Goal: Information Seeking & Learning: Learn about a topic

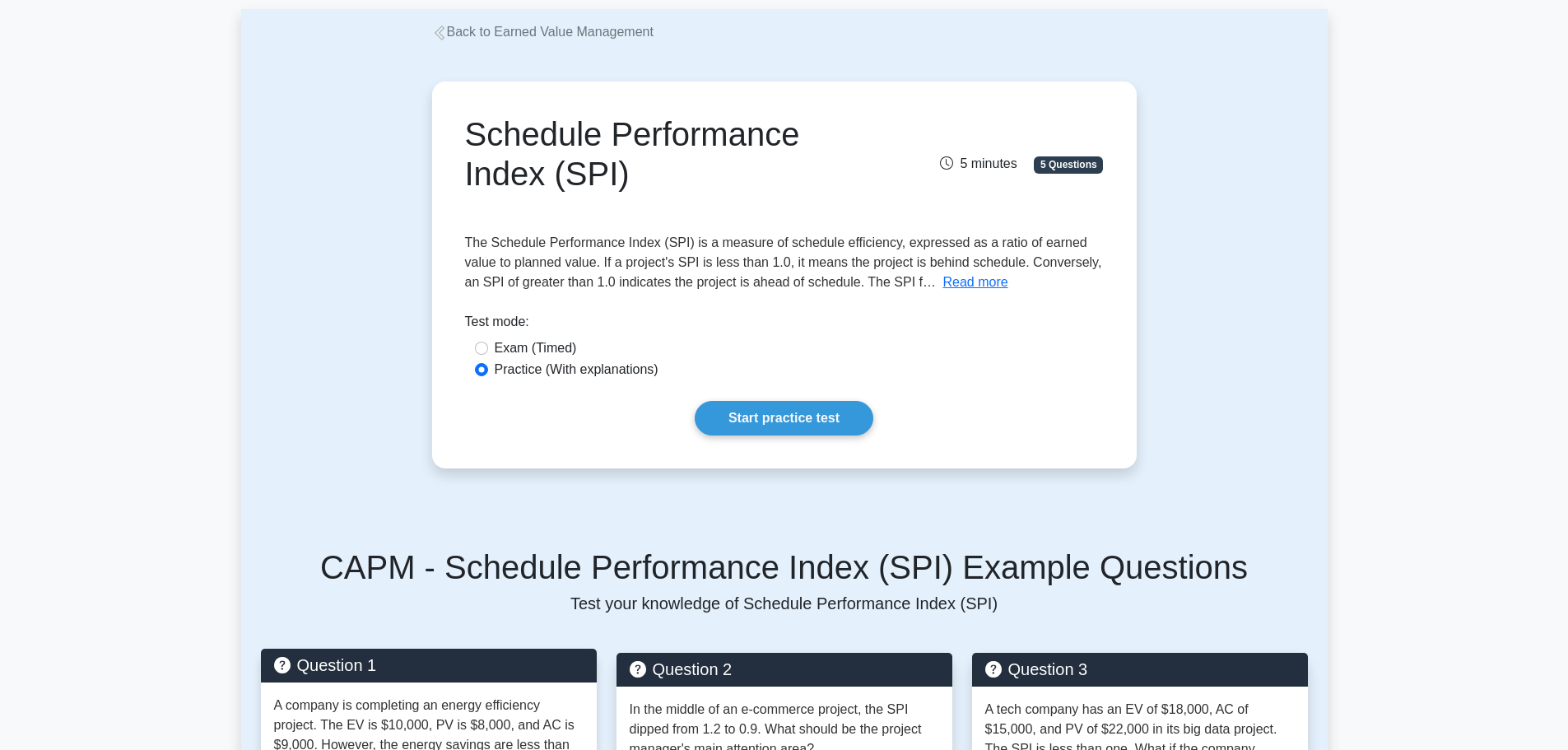
scroll to position [82, 0]
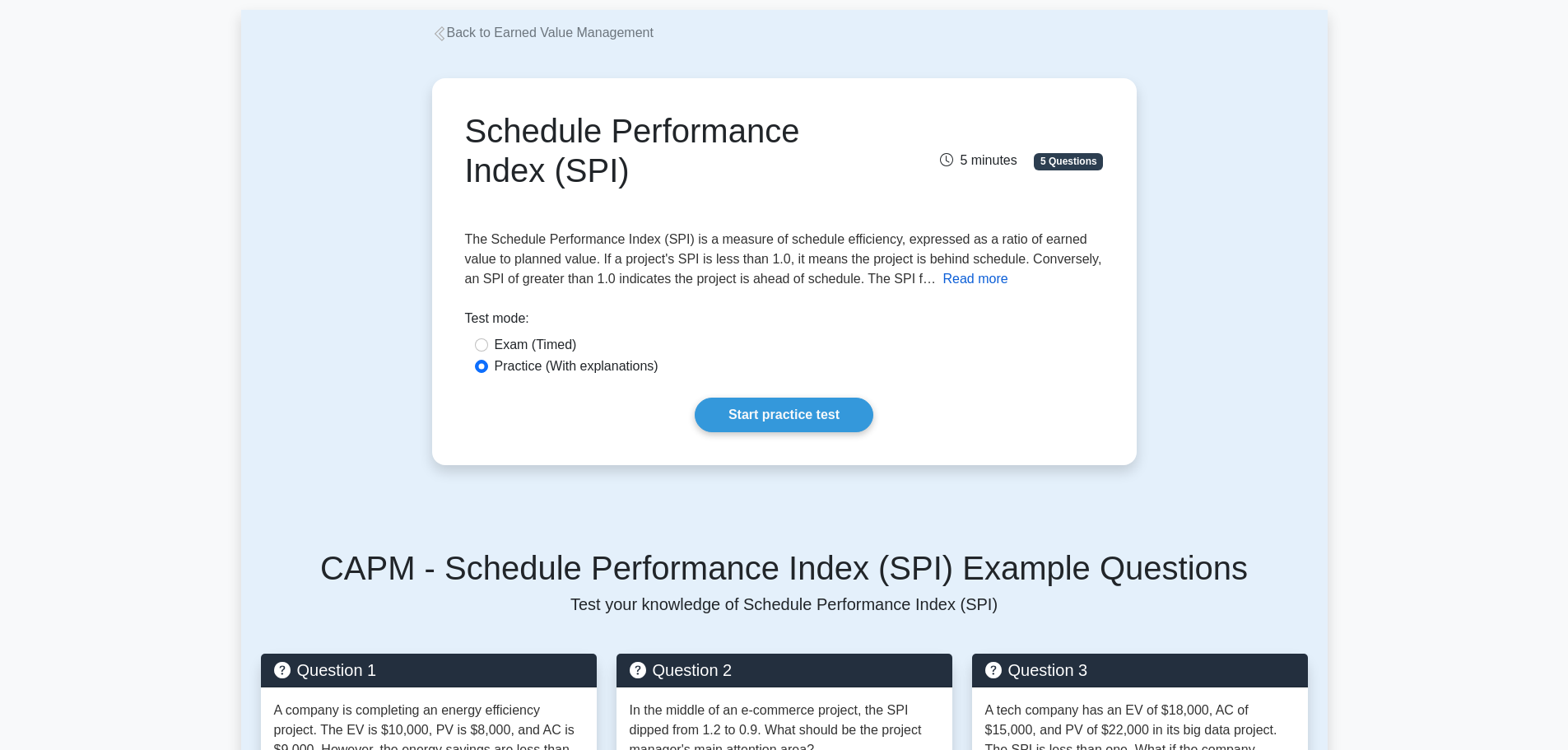
click at [942, 276] on button "Read more" at bounding box center [975, 279] width 65 height 20
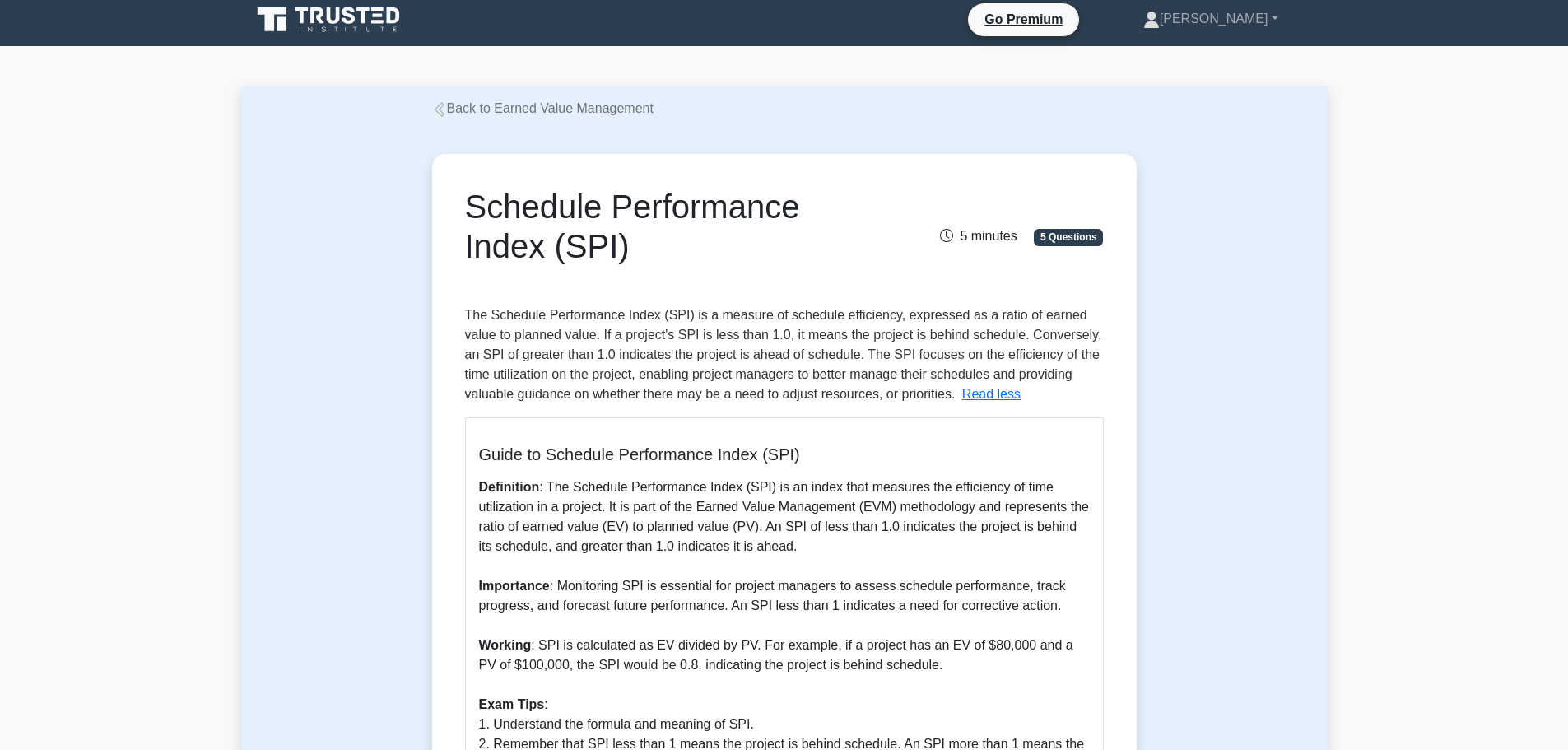
scroll to position [0, 0]
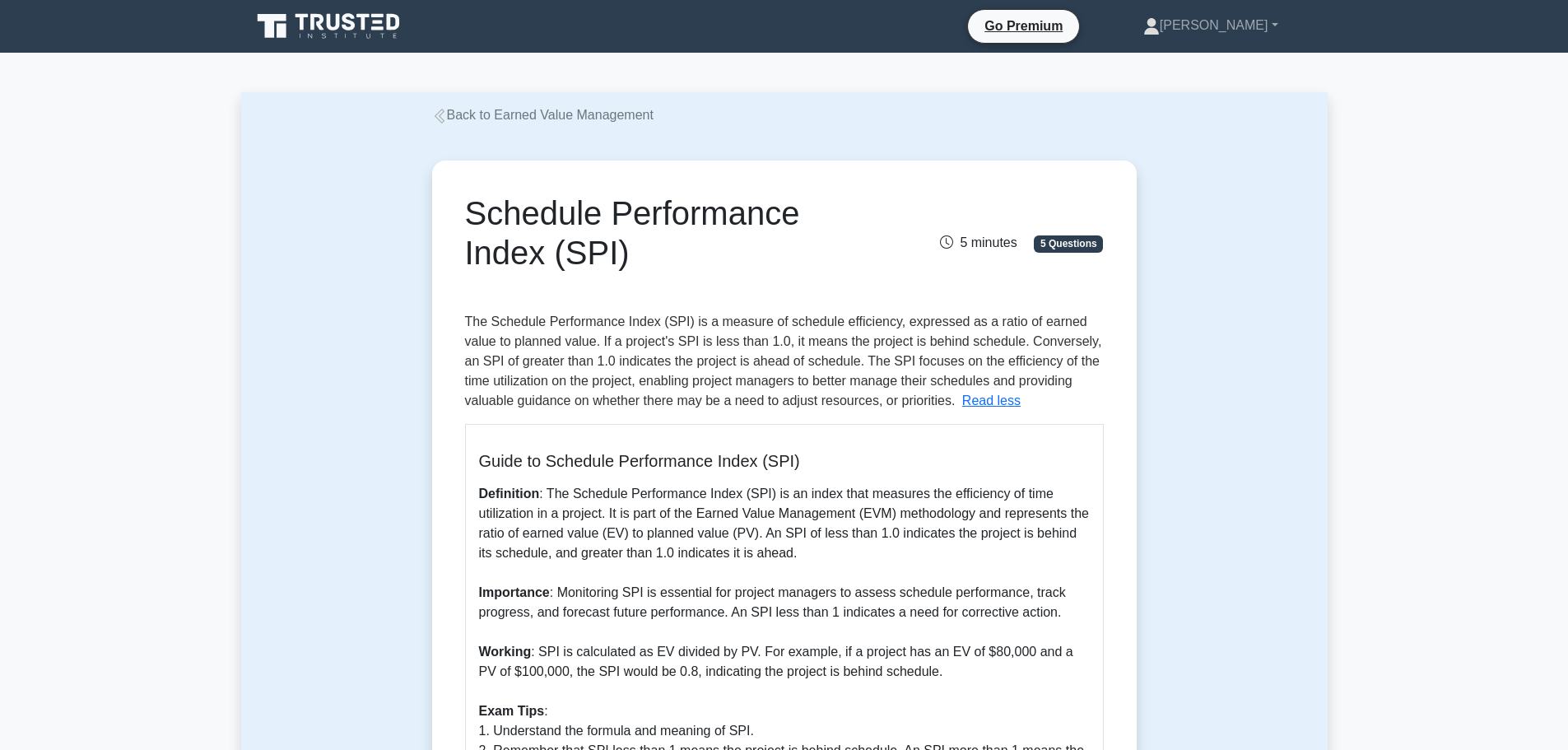
click at [655, 212] on h1 "Schedule Performance Index (SPI)" at bounding box center [674, 233] width 419 height 79
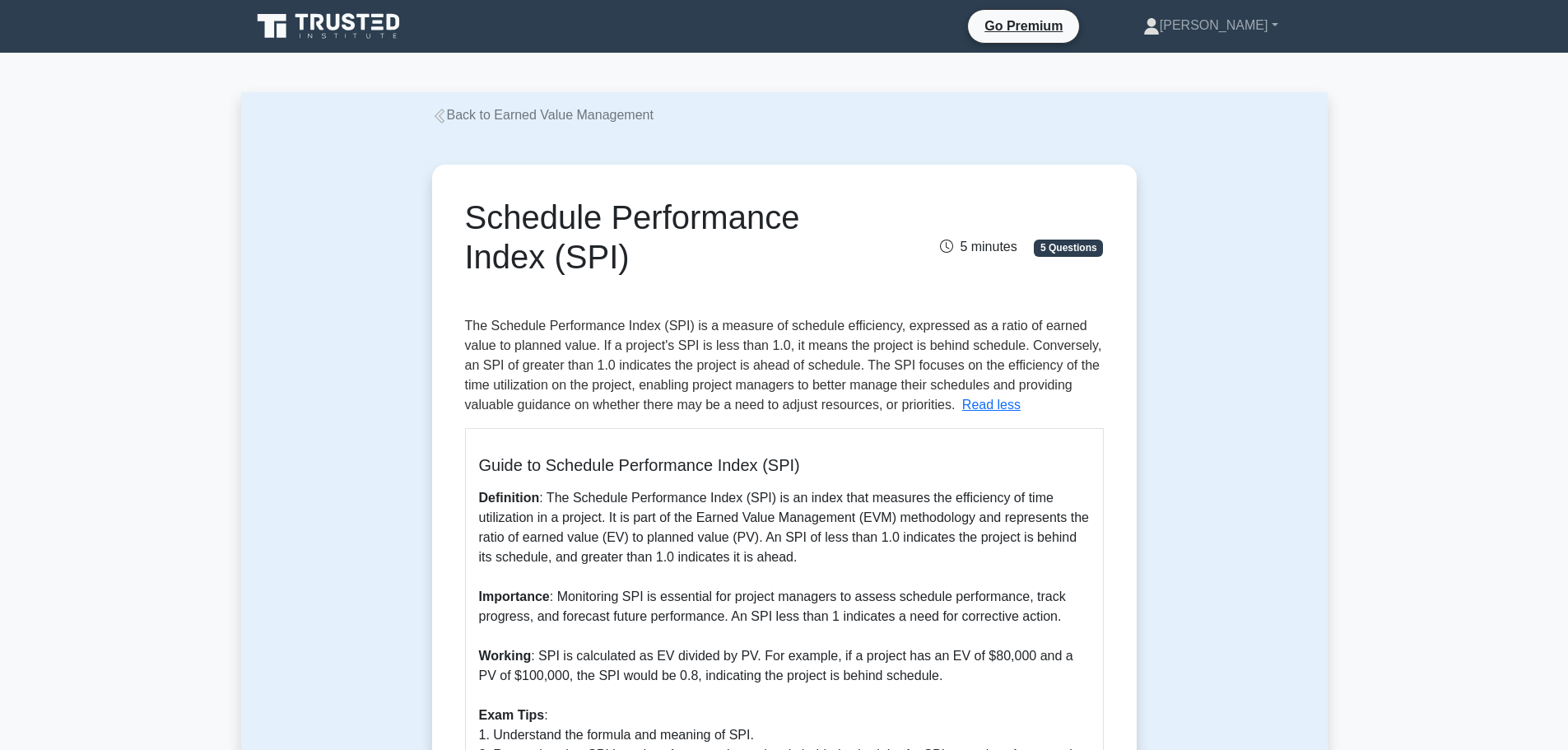
click at [546, 121] on link "Back to Earned Value Management" at bounding box center [542, 114] width 222 height 14
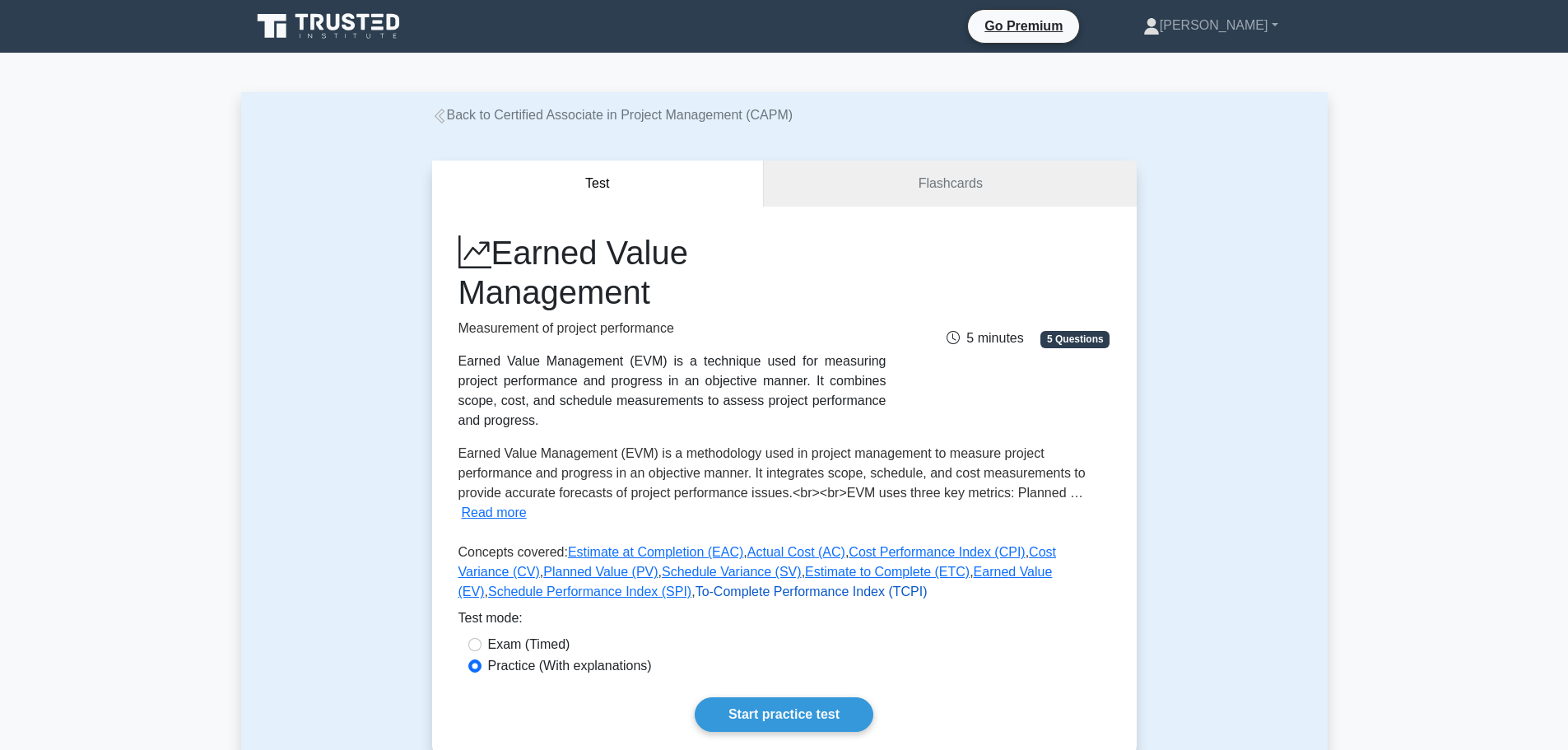
click at [696, 584] on link "To-Complete Performance Index (TCPI)" at bounding box center [811, 591] width 232 height 14
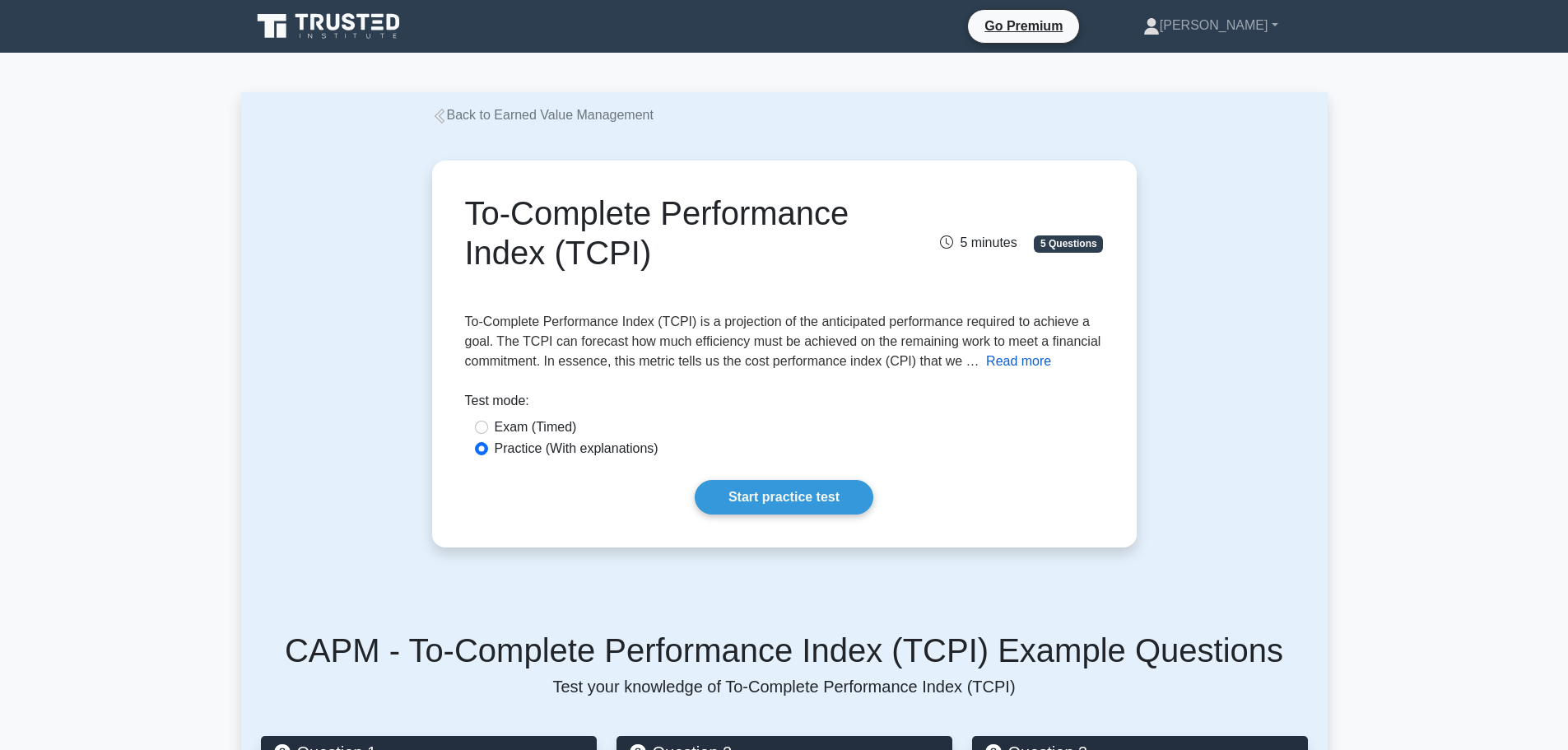
click at [997, 363] on button "Read more" at bounding box center [1018, 362] width 65 height 20
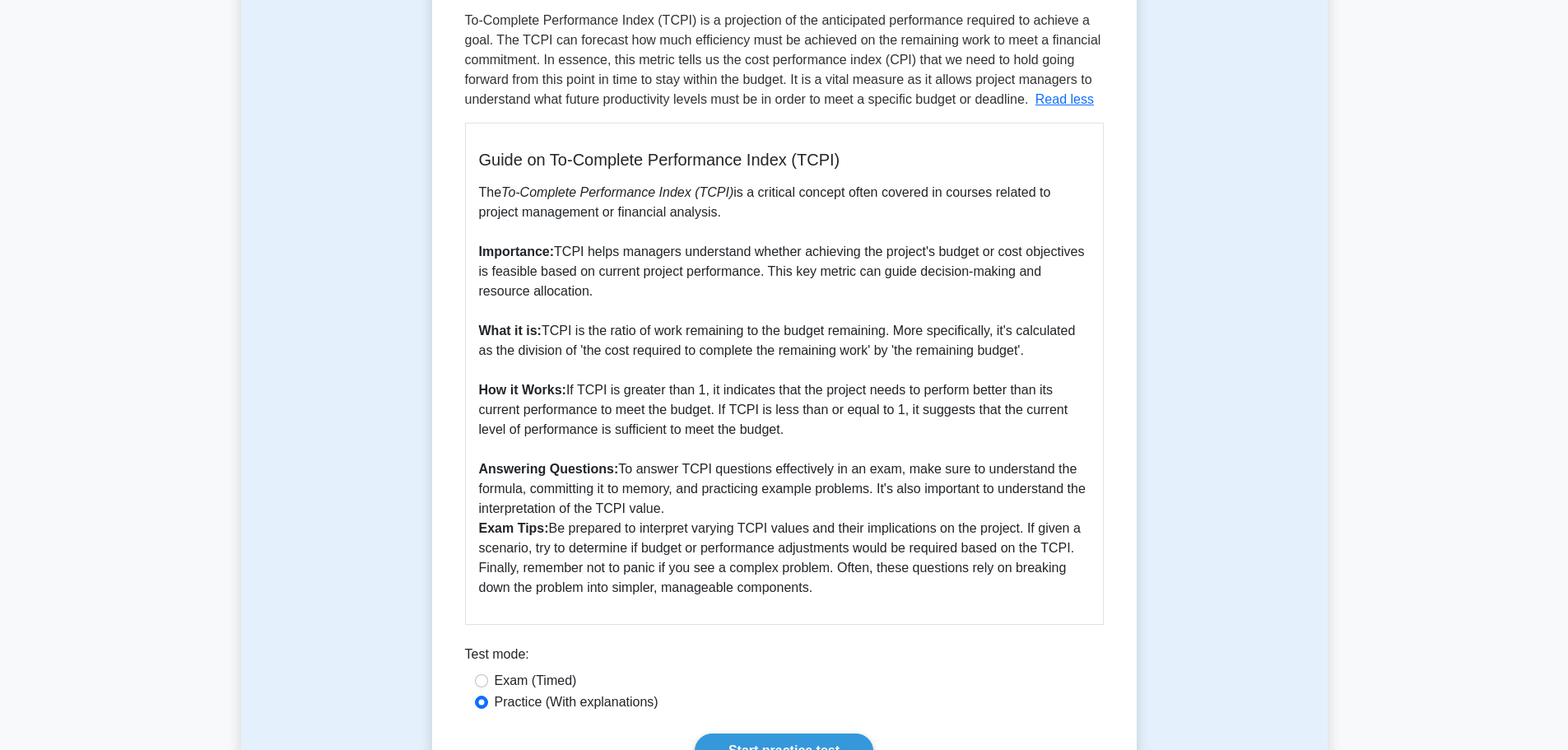
scroll to position [329, 0]
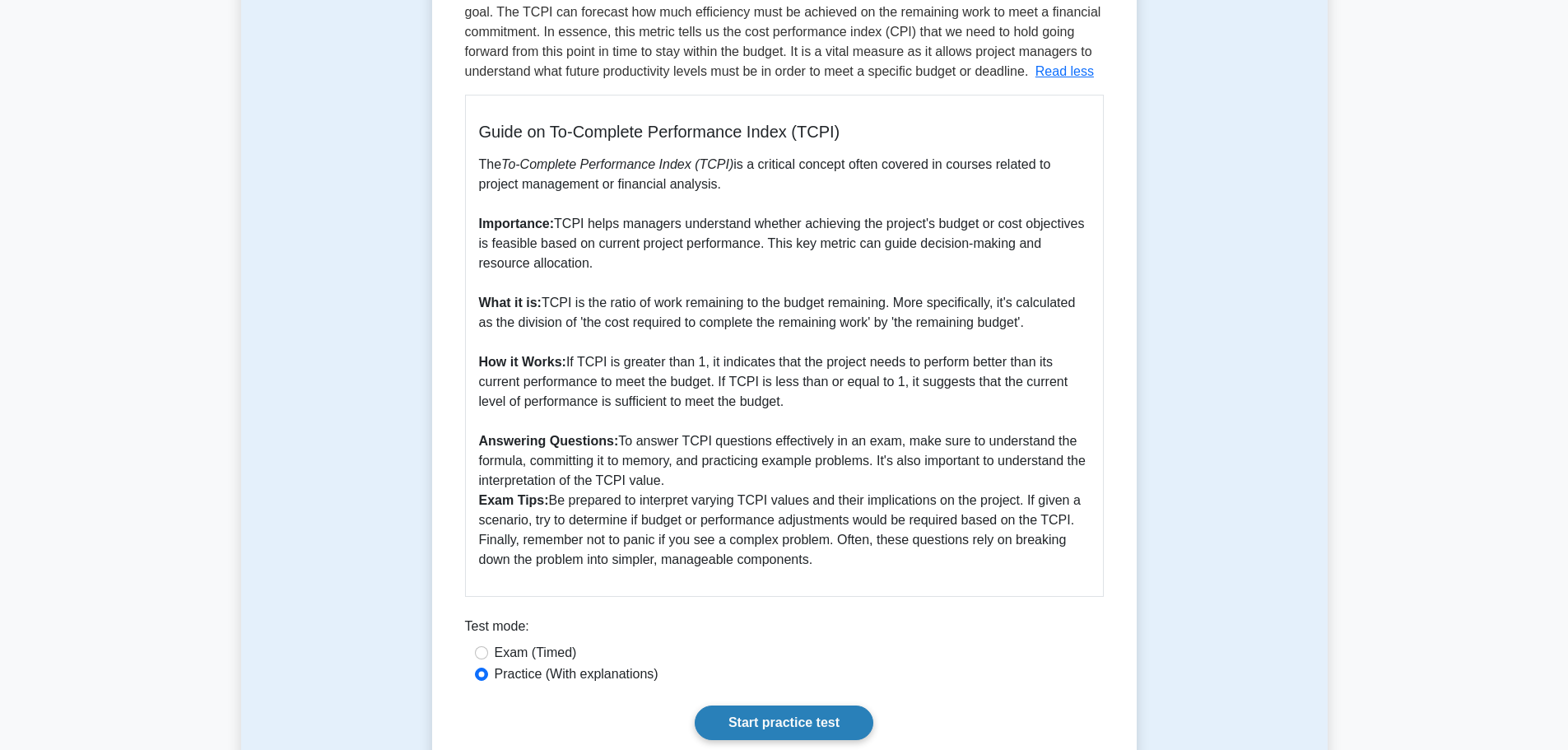
click at [795, 716] on link "Start practice test" at bounding box center [784, 722] width 178 height 34
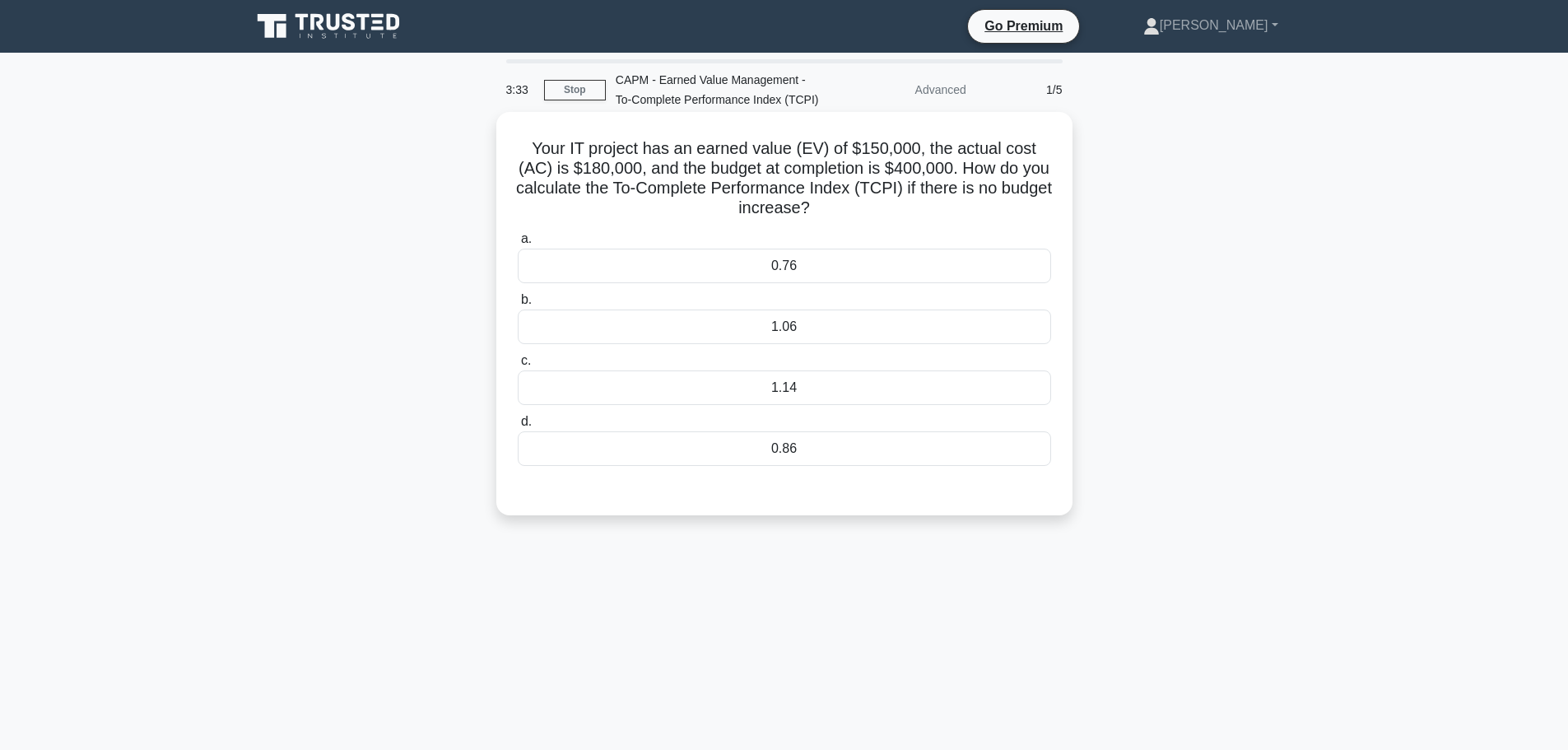
click at [788, 385] on div "1.14" at bounding box center [784, 387] width 533 height 34
click at [517, 367] on input "c. 1.14" at bounding box center [517, 361] width 0 height 11
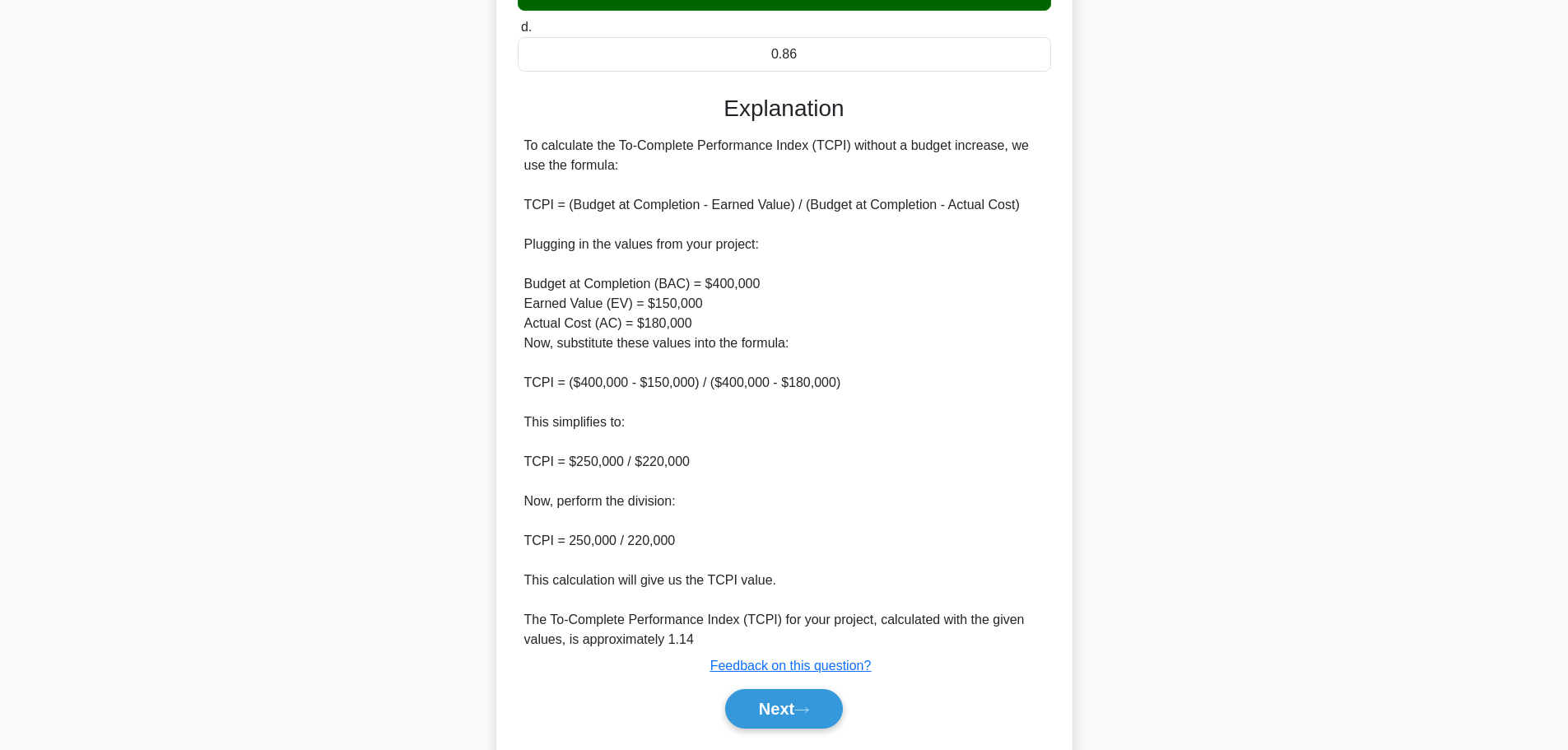
scroll to position [443, 0]
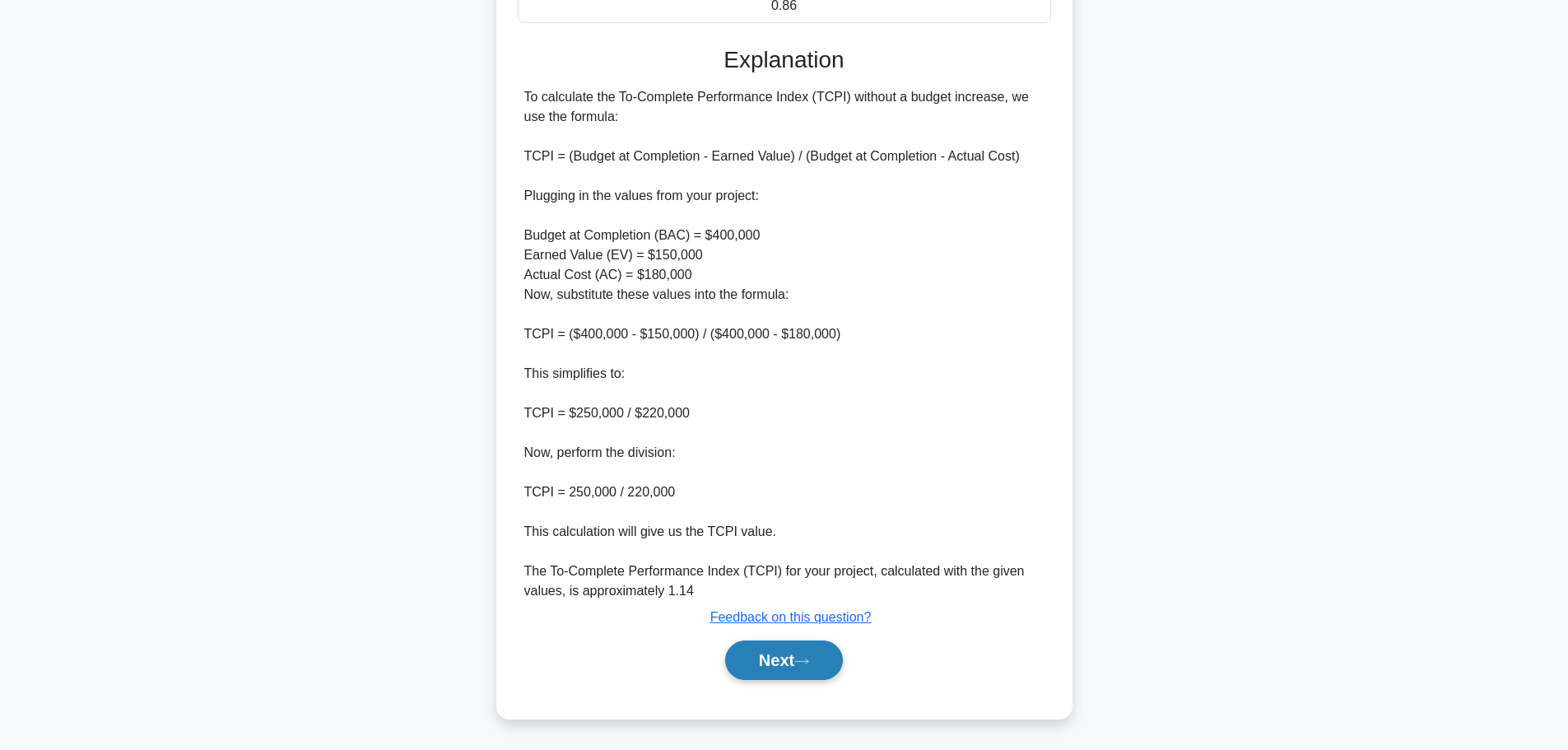
click at [738, 665] on button "Next" at bounding box center [784, 660] width 117 height 39
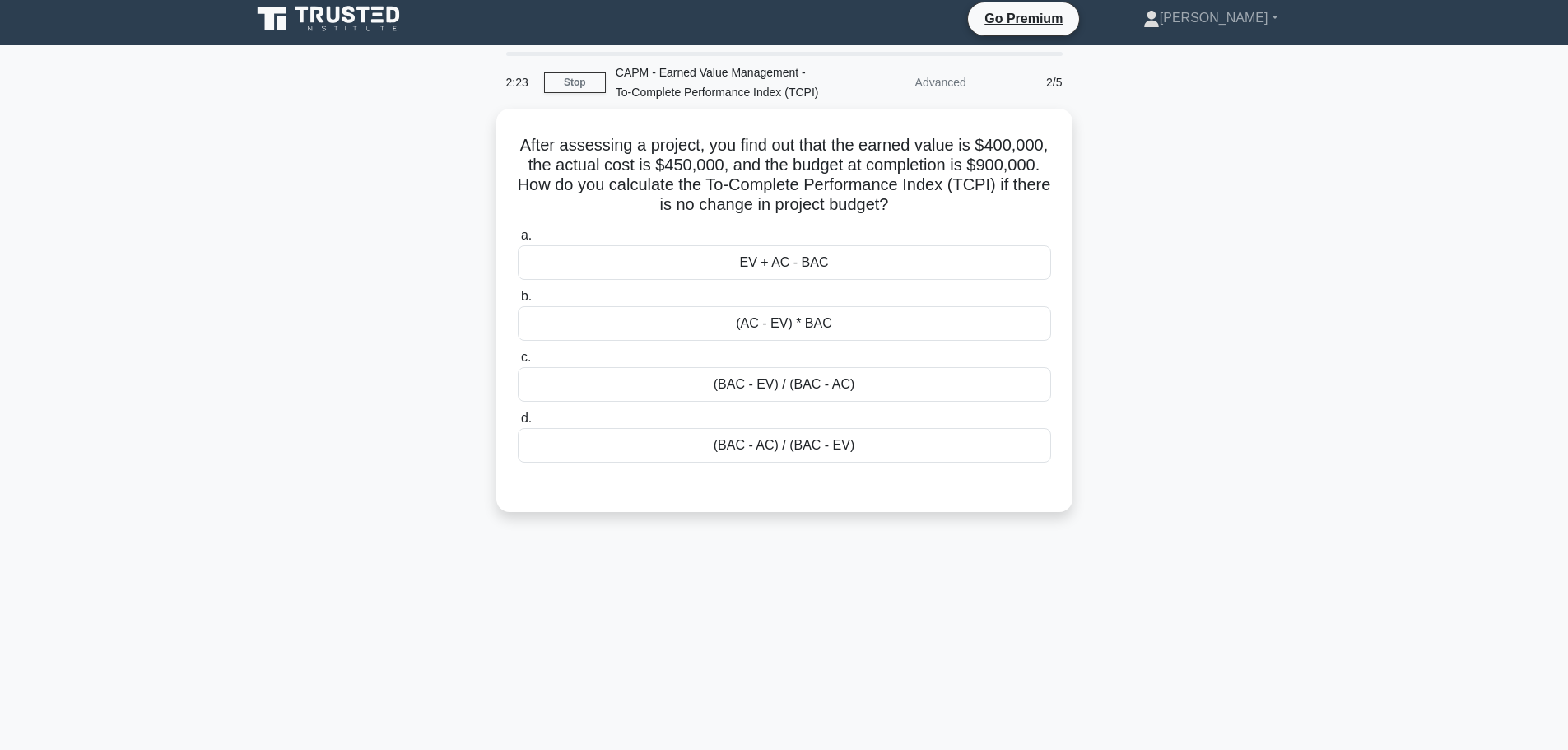
scroll to position [0, 0]
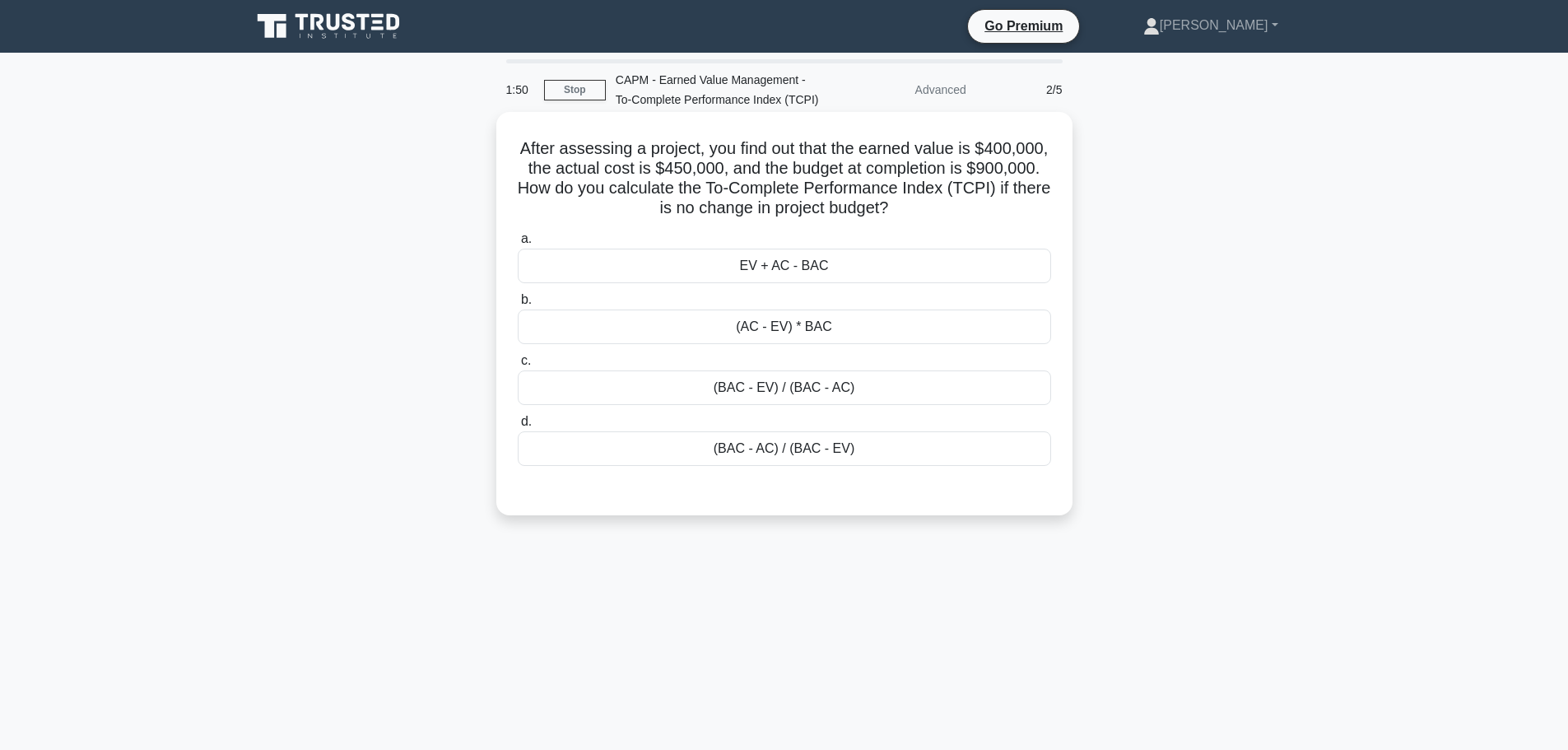
click at [800, 275] on div "EV + AC - BAC" at bounding box center [784, 265] width 533 height 34
click at [517, 244] on input "a. EV + AC - BAC" at bounding box center [517, 239] width 0 height 11
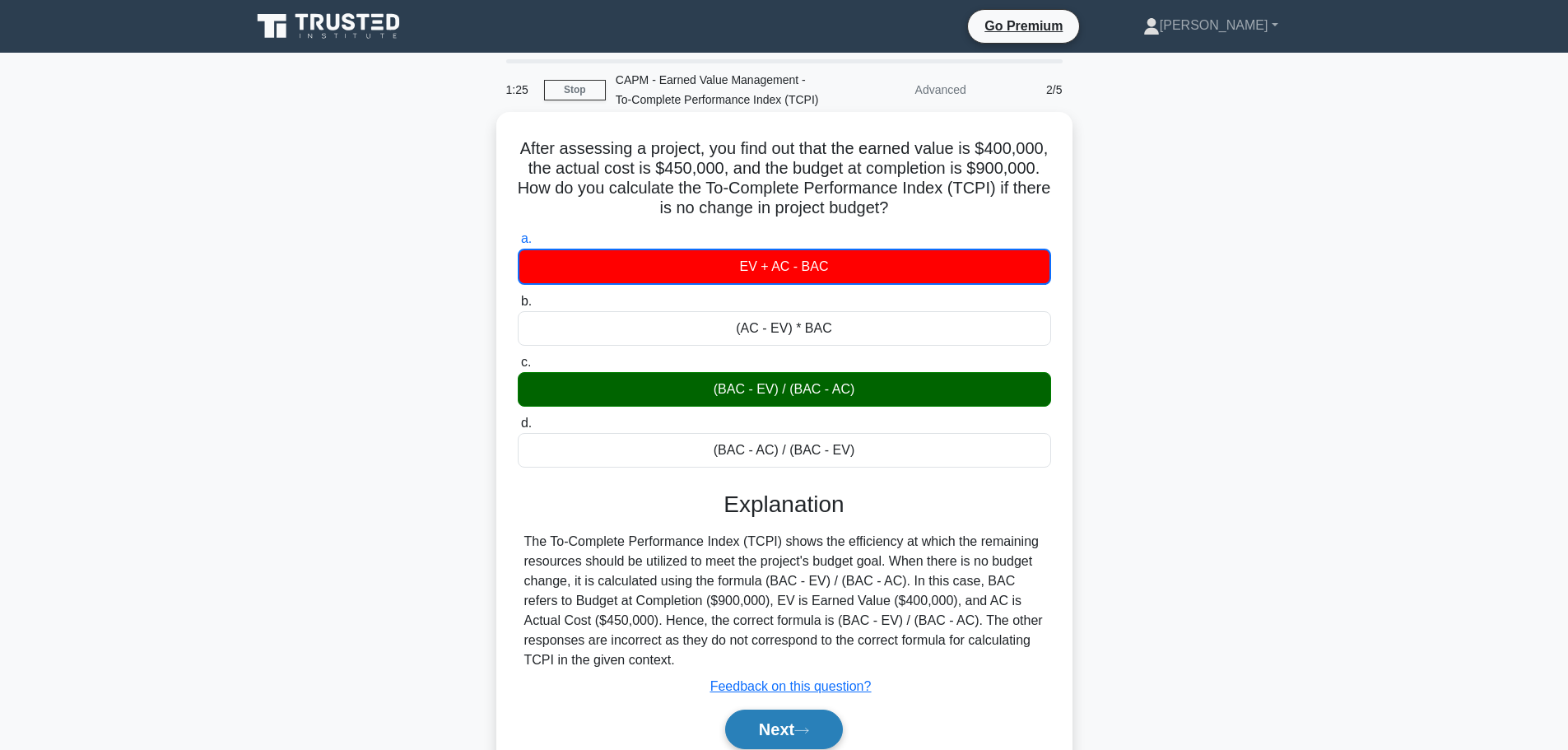
click at [735, 724] on button "Next" at bounding box center [784, 729] width 117 height 39
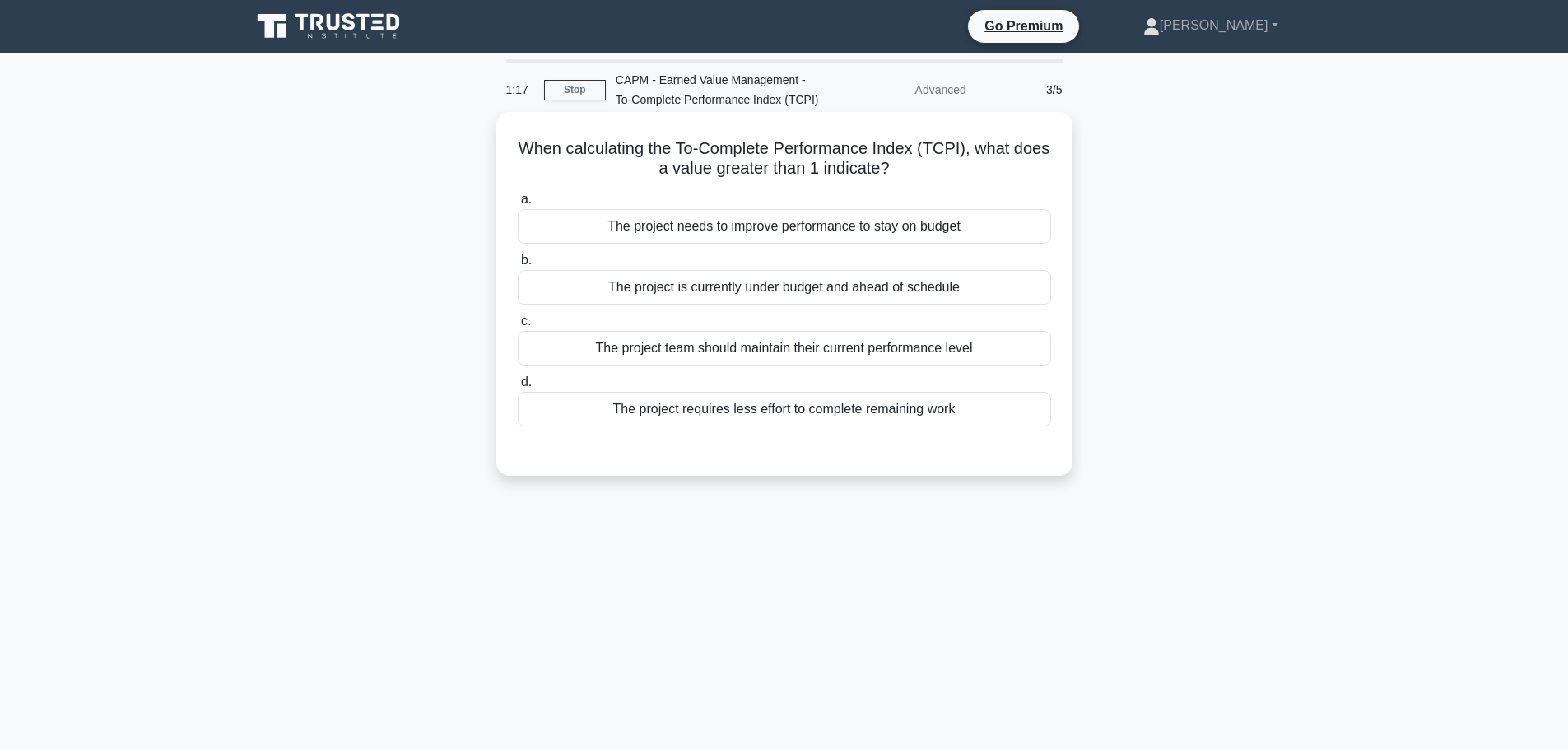
click at [784, 234] on div "The project needs to improve performance to stay on budget" at bounding box center [784, 226] width 533 height 34
click at [517, 205] on input "a. The project needs to improve performance to stay on budget" at bounding box center [517, 199] width 0 height 11
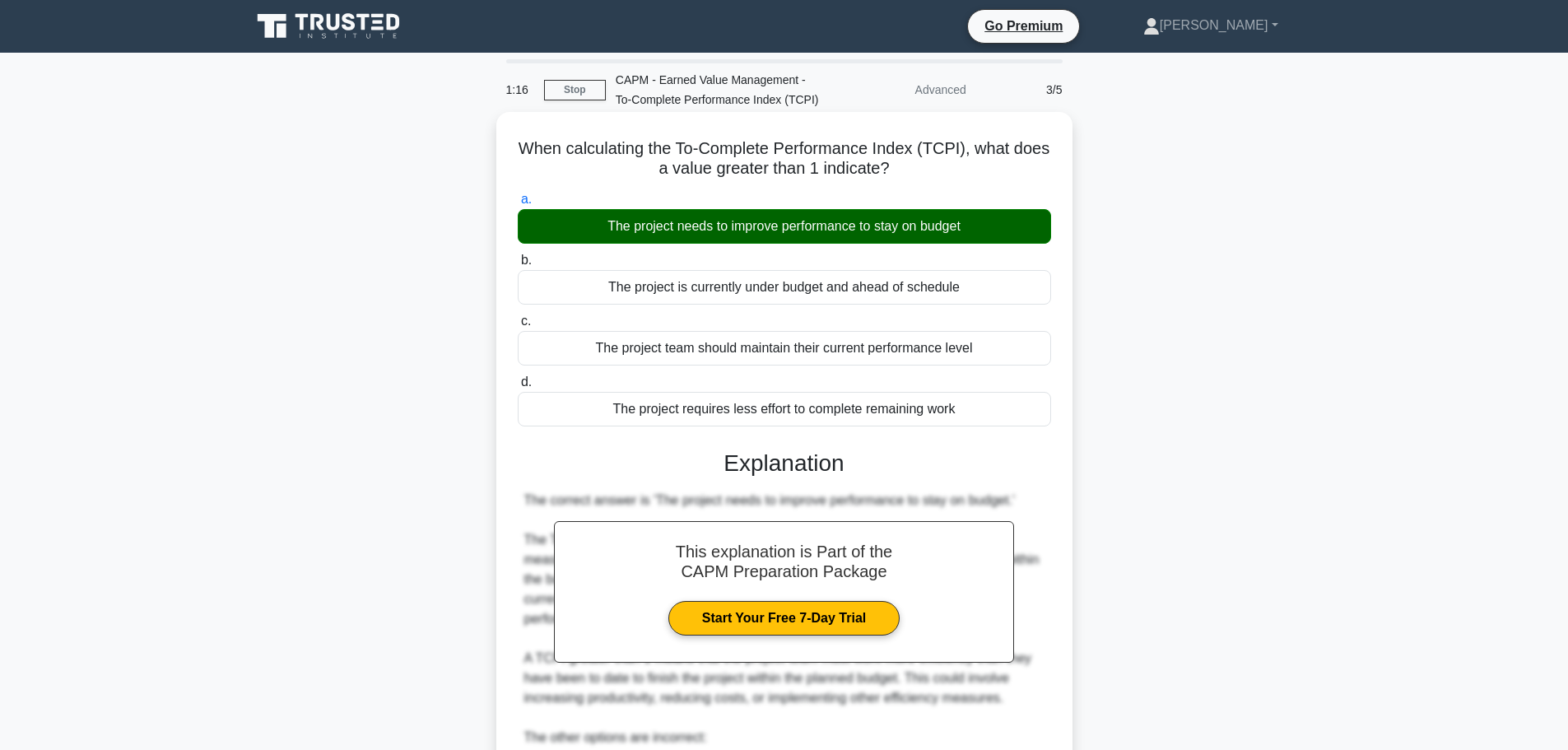
scroll to position [325, 0]
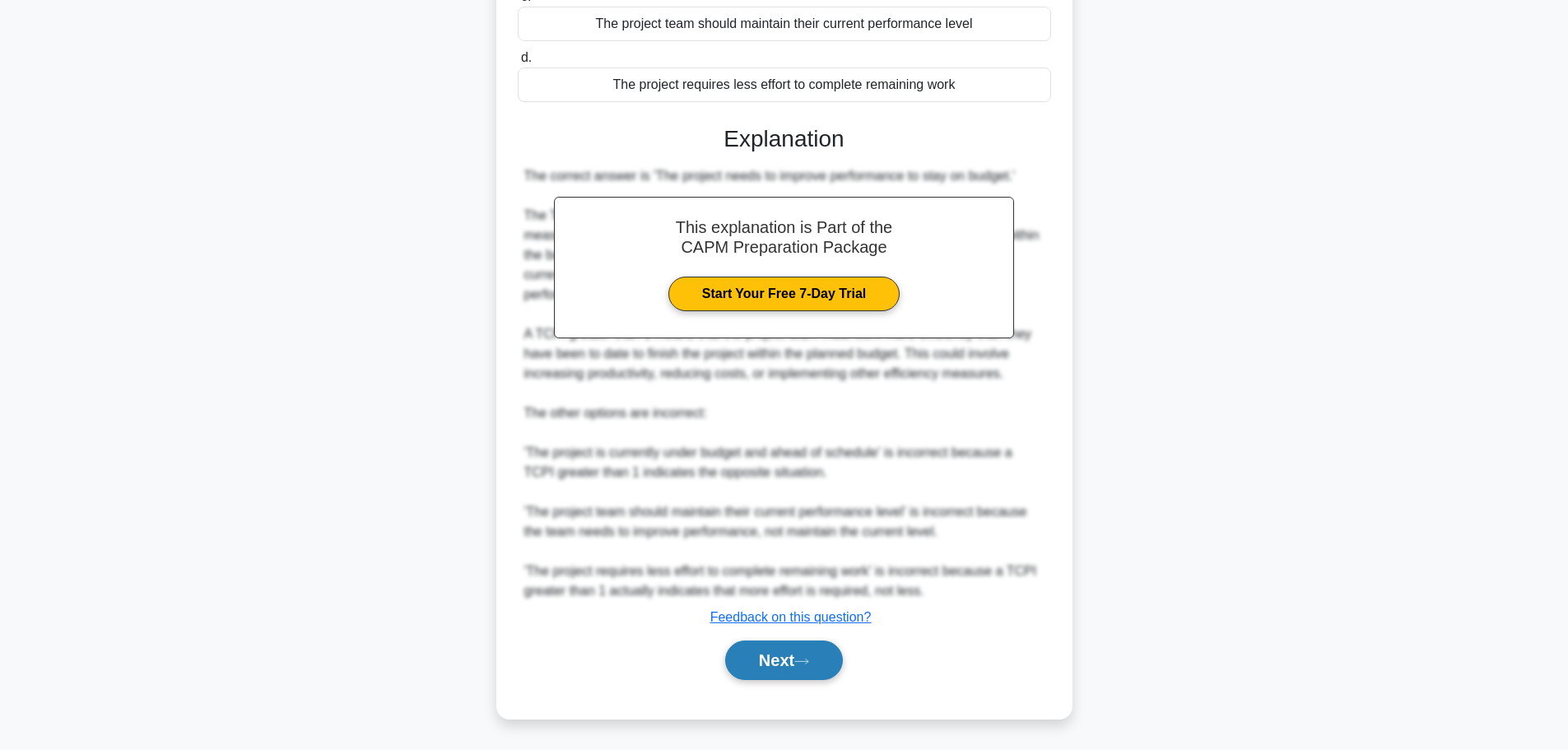
click at [782, 650] on button "Next" at bounding box center [784, 660] width 117 height 39
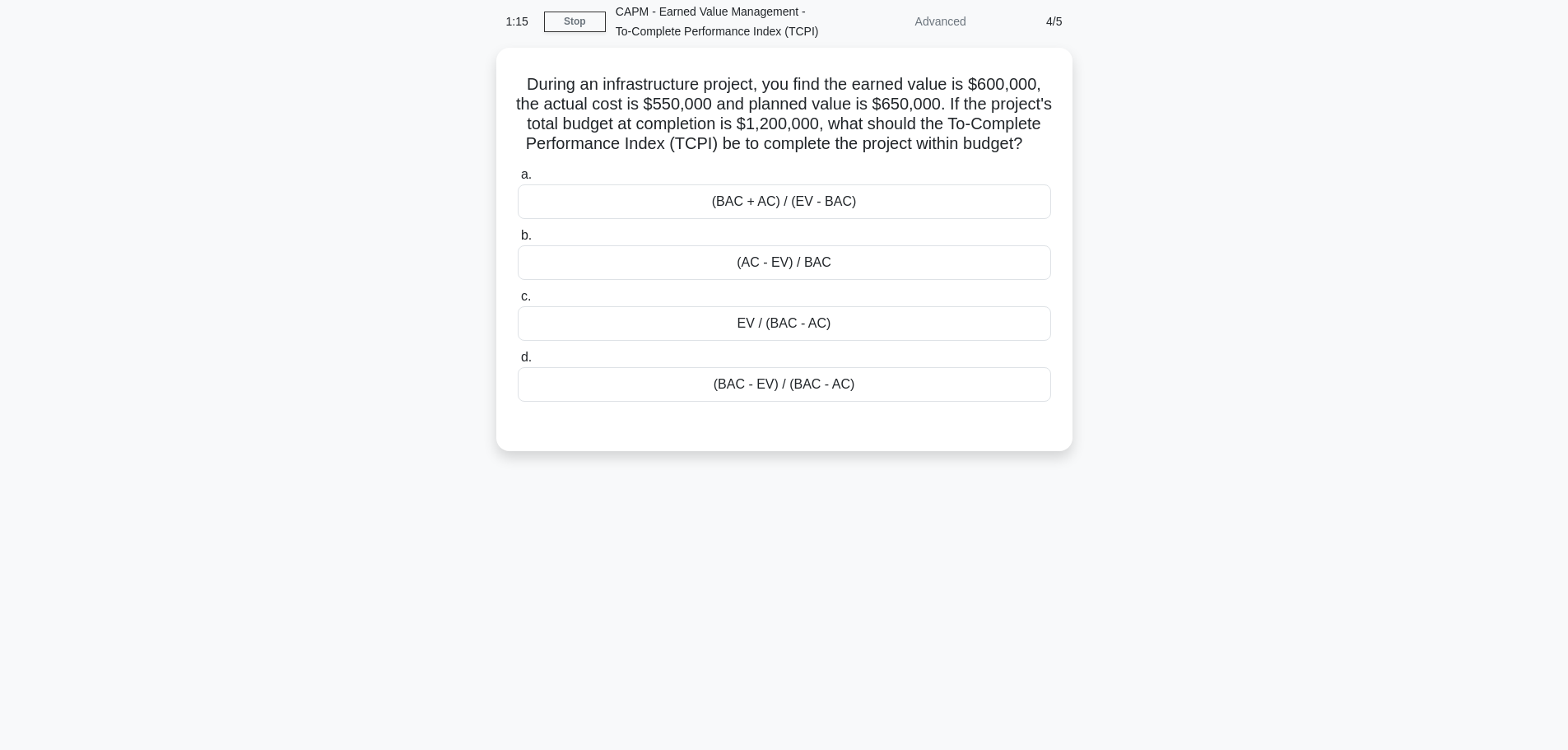
scroll to position [0, 0]
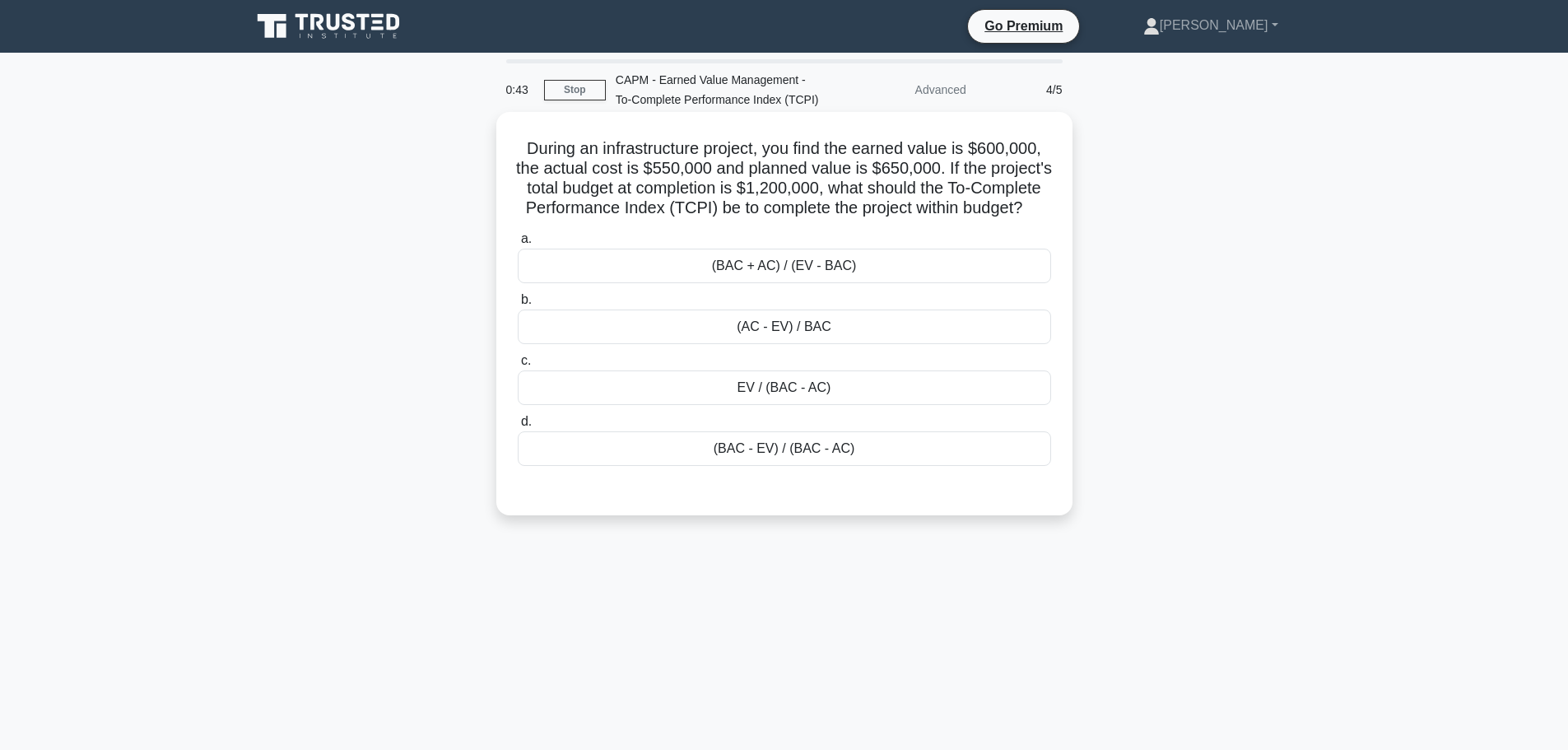
click at [821, 466] on div "(BAC - EV) / (BAC - AC)" at bounding box center [784, 448] width 533 height 34
click at [517, 427] on input "d. (BAC - EV) / (BAC - AC)" at bounding box center [517, 422] width 0 height 11
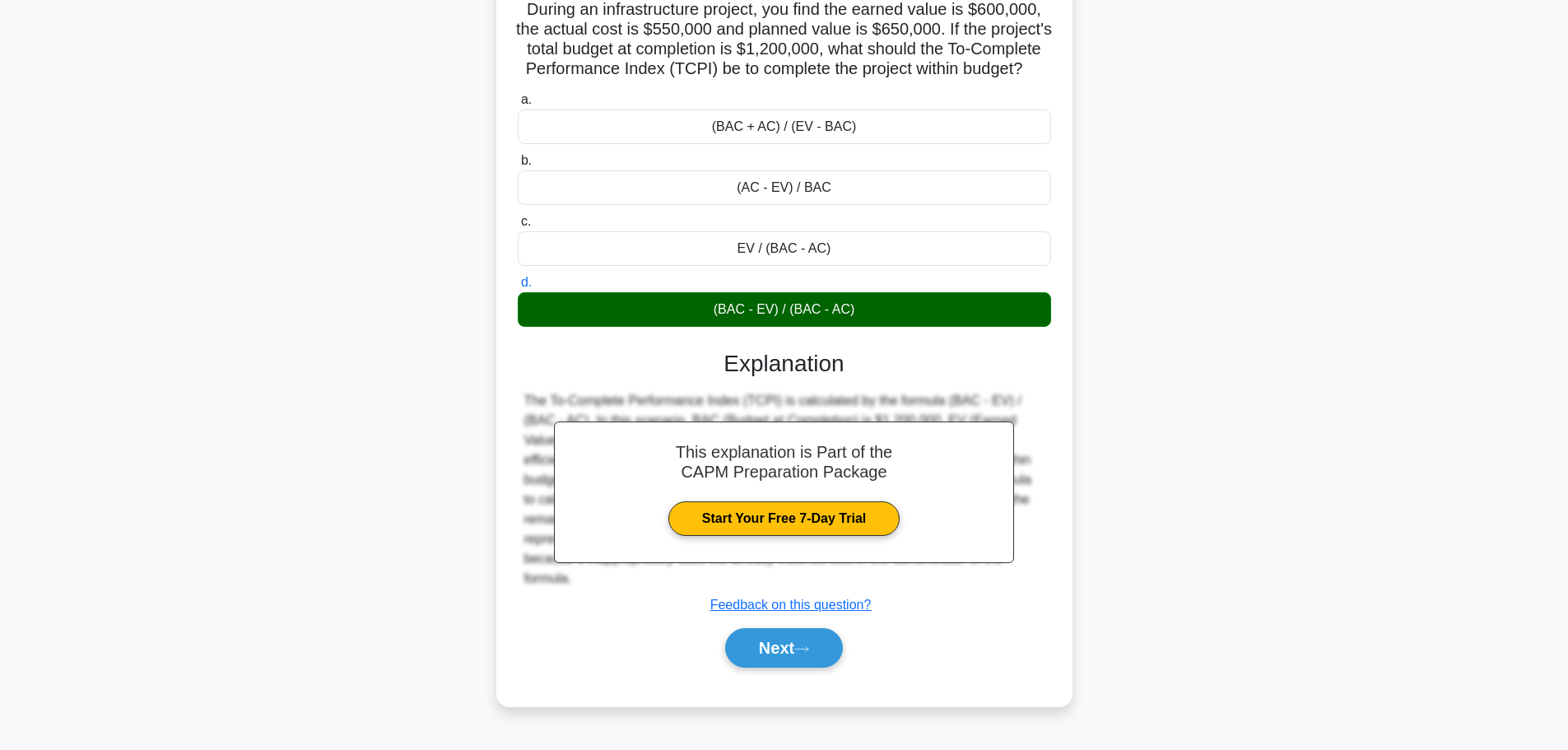
scroll to position [147, 0]
click at [795, 667] on button "Next" at bounding box center [784, 648] width 117 height 39
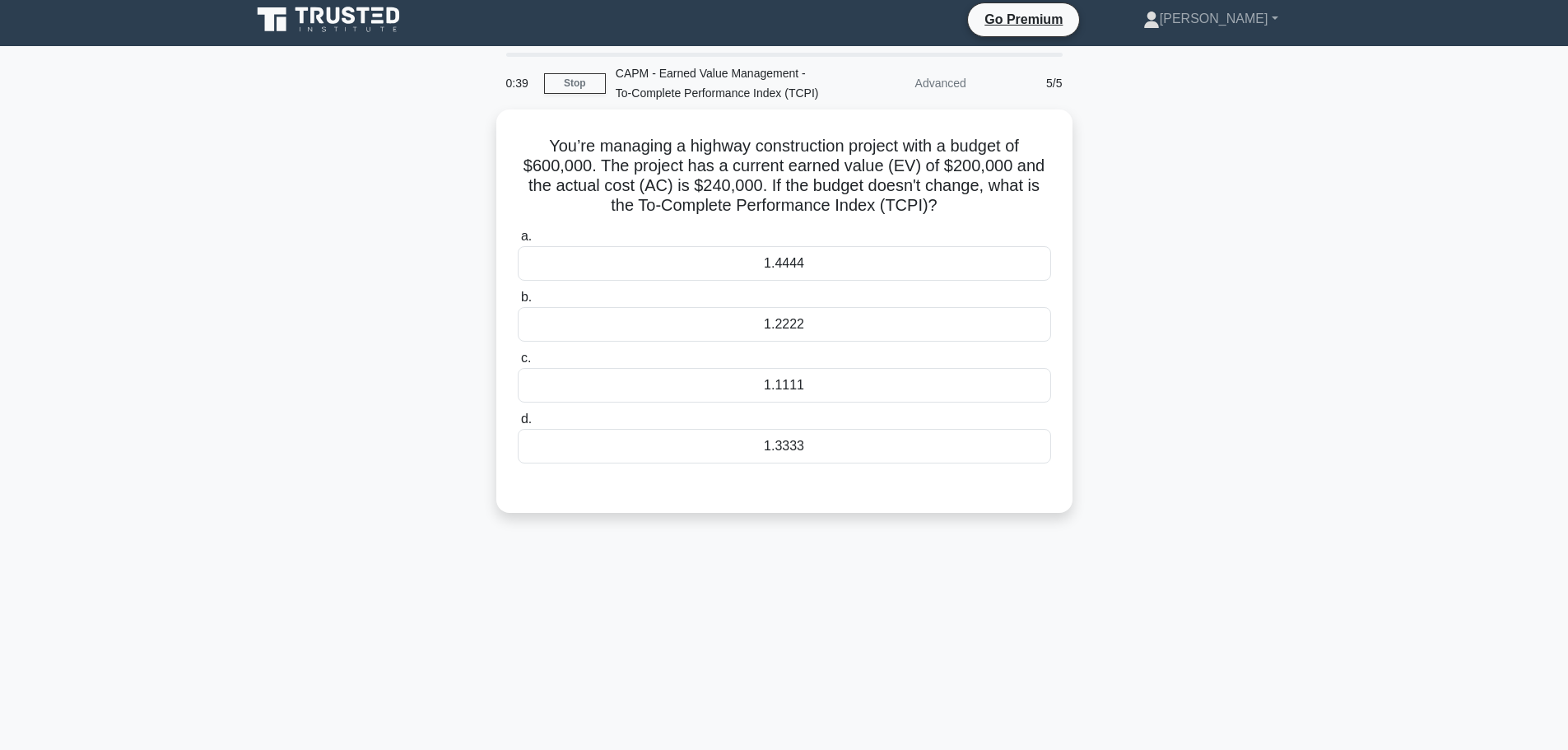
scroll to position [0, 0]
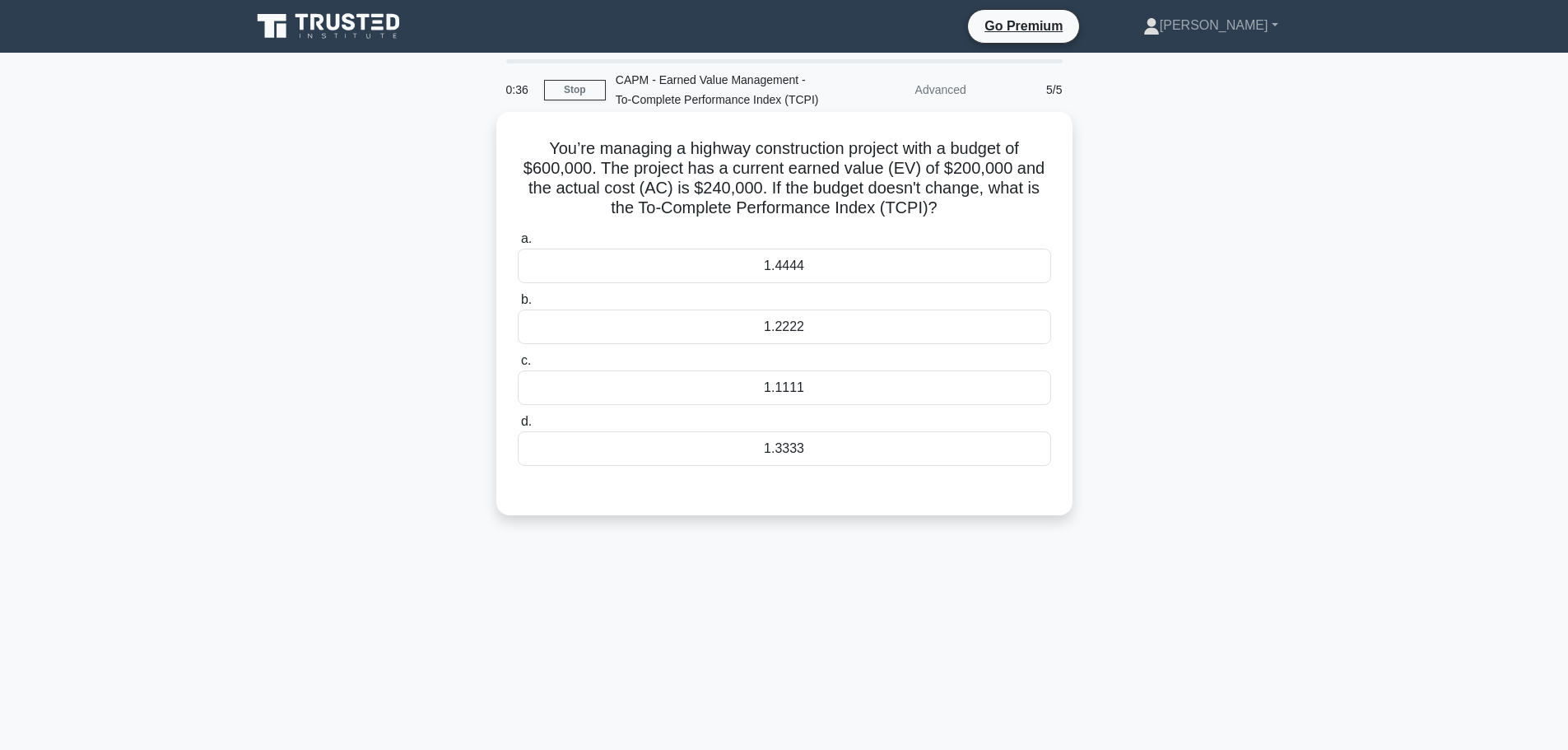
click at [822, 403] on div "1.1111" at bounding box center [784, 387] width 533 height 34
click at [517, 367] on input "c. 1.1111" at bounding box center [517, 361] width 0 height 11
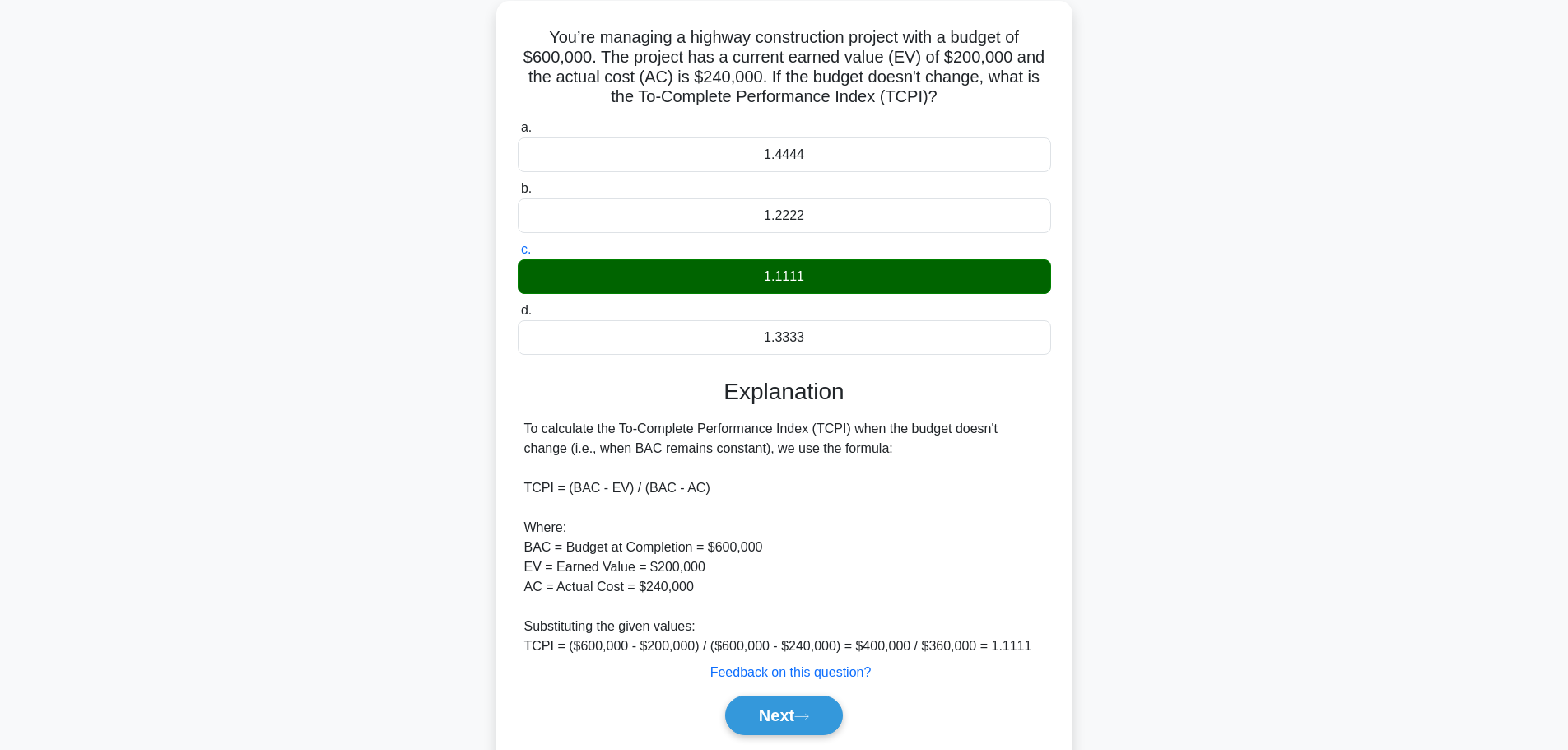
scroll to position [82, 0]
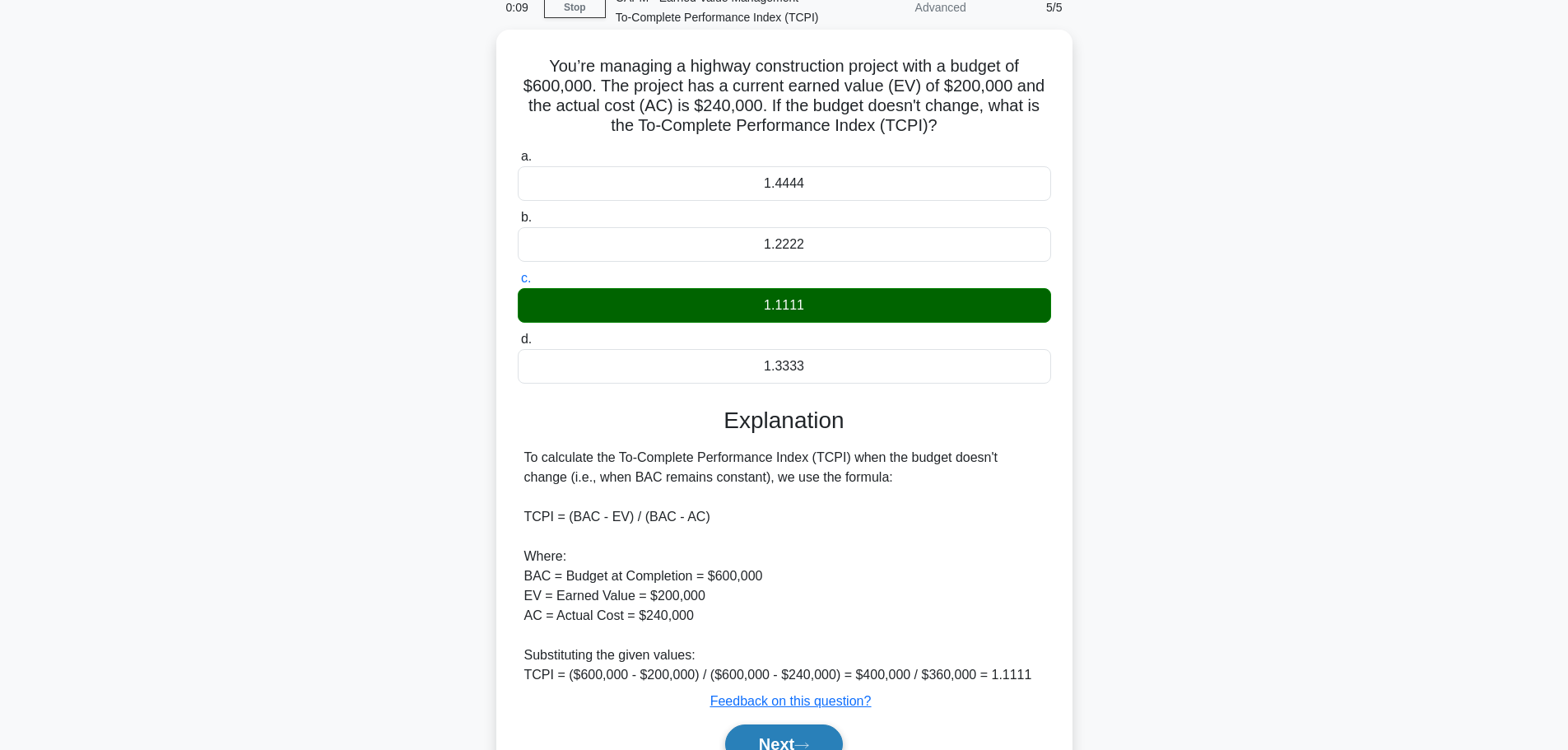
click at [784, 736] on button "Next" at bounding box center [784, 744] width 117 height 39
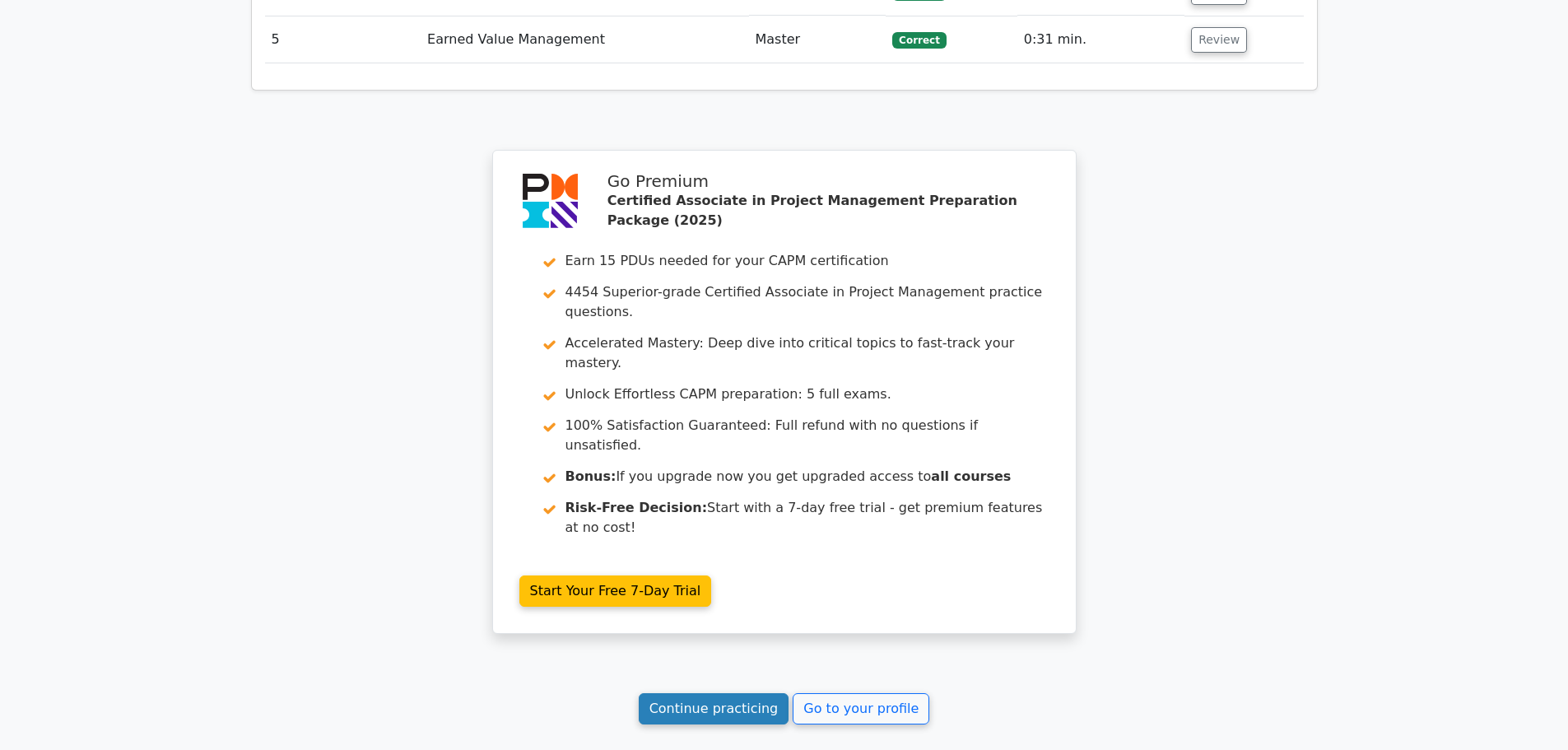
scroll to position [2551, 0]
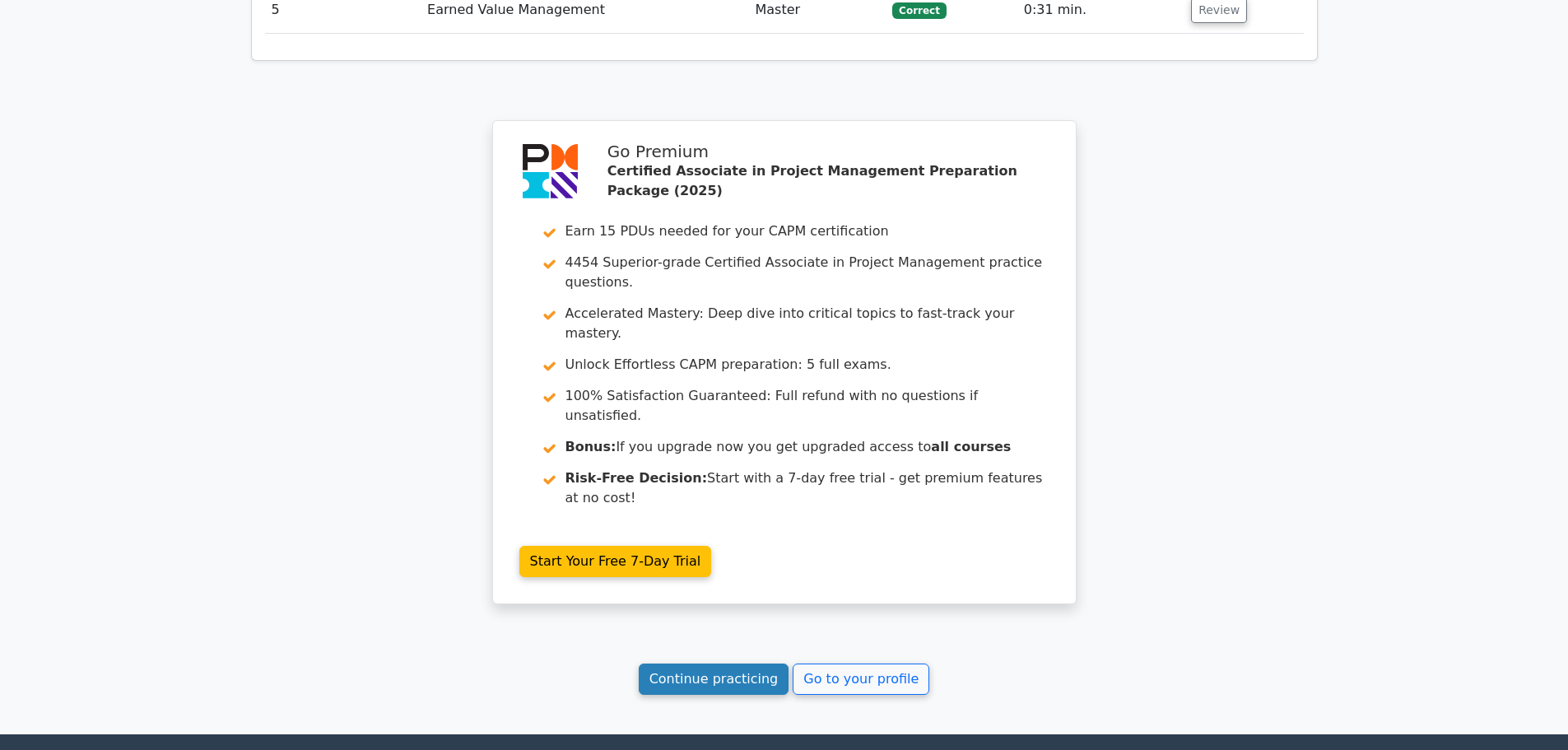
click at [718, 663] on link "Continue practicing" at bounding box center [714, 679] width 151 height 32
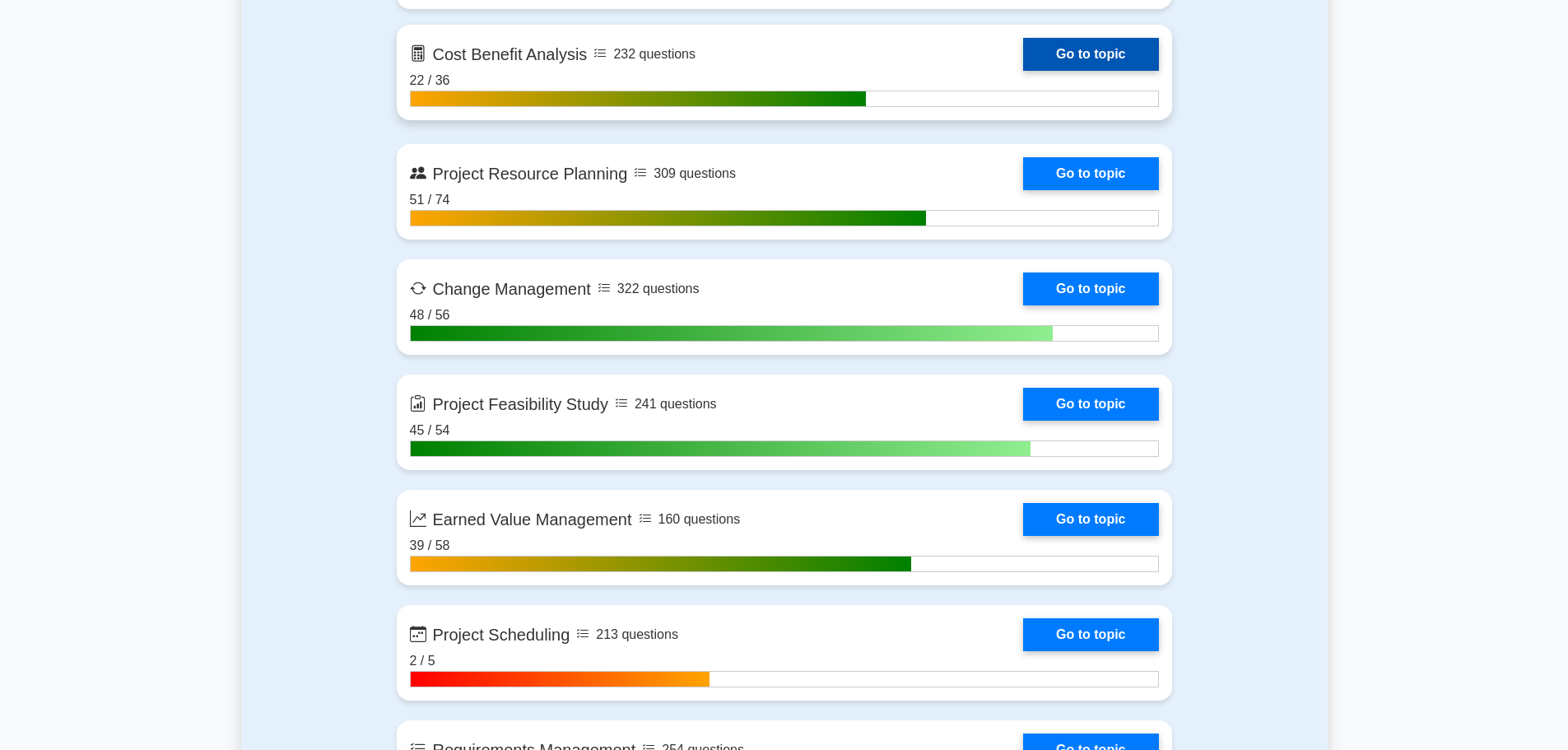
scroll to position [2551, 0]
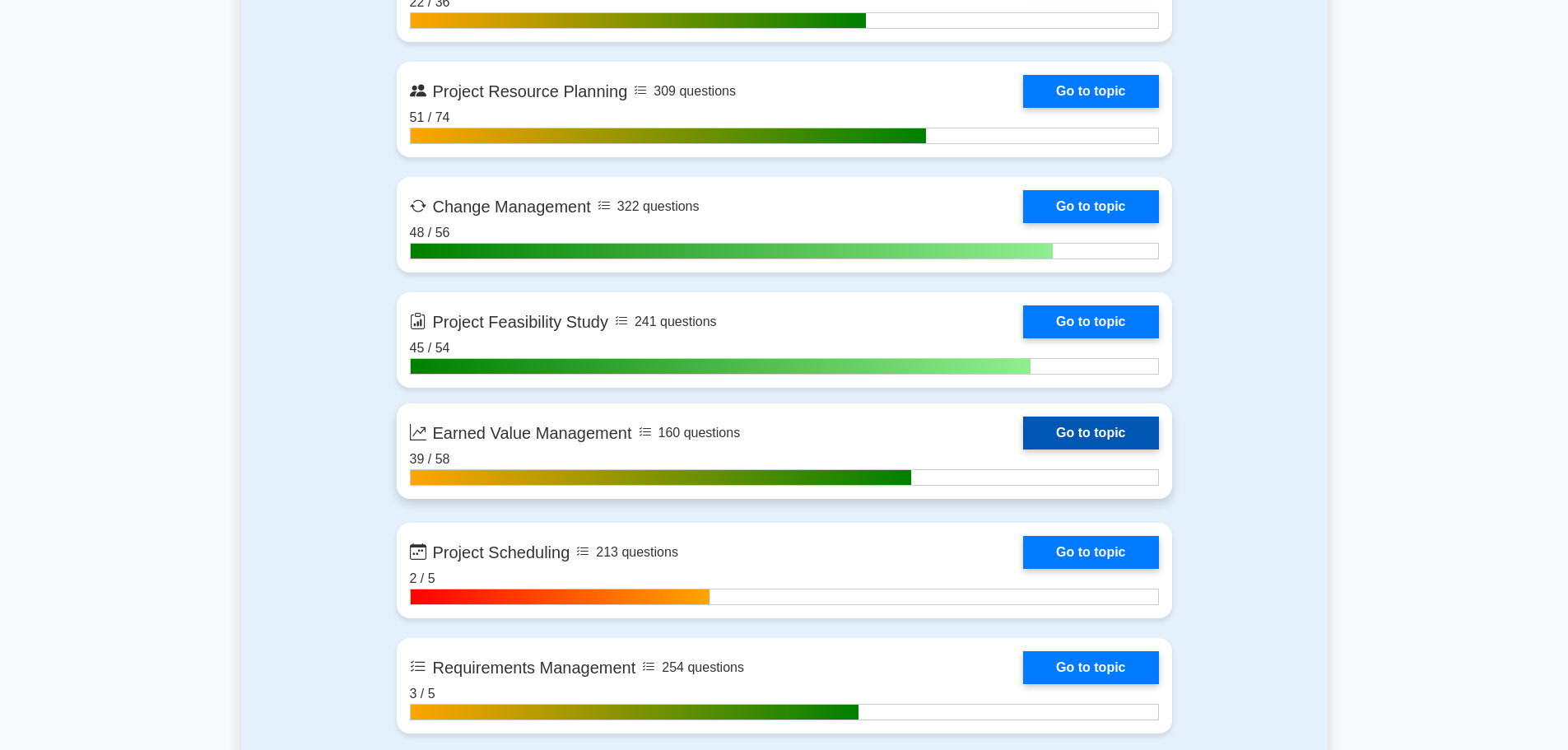
click at [1023, 442] on link "Go to topic" at bounding box center [1090, 433] width 135 height 33
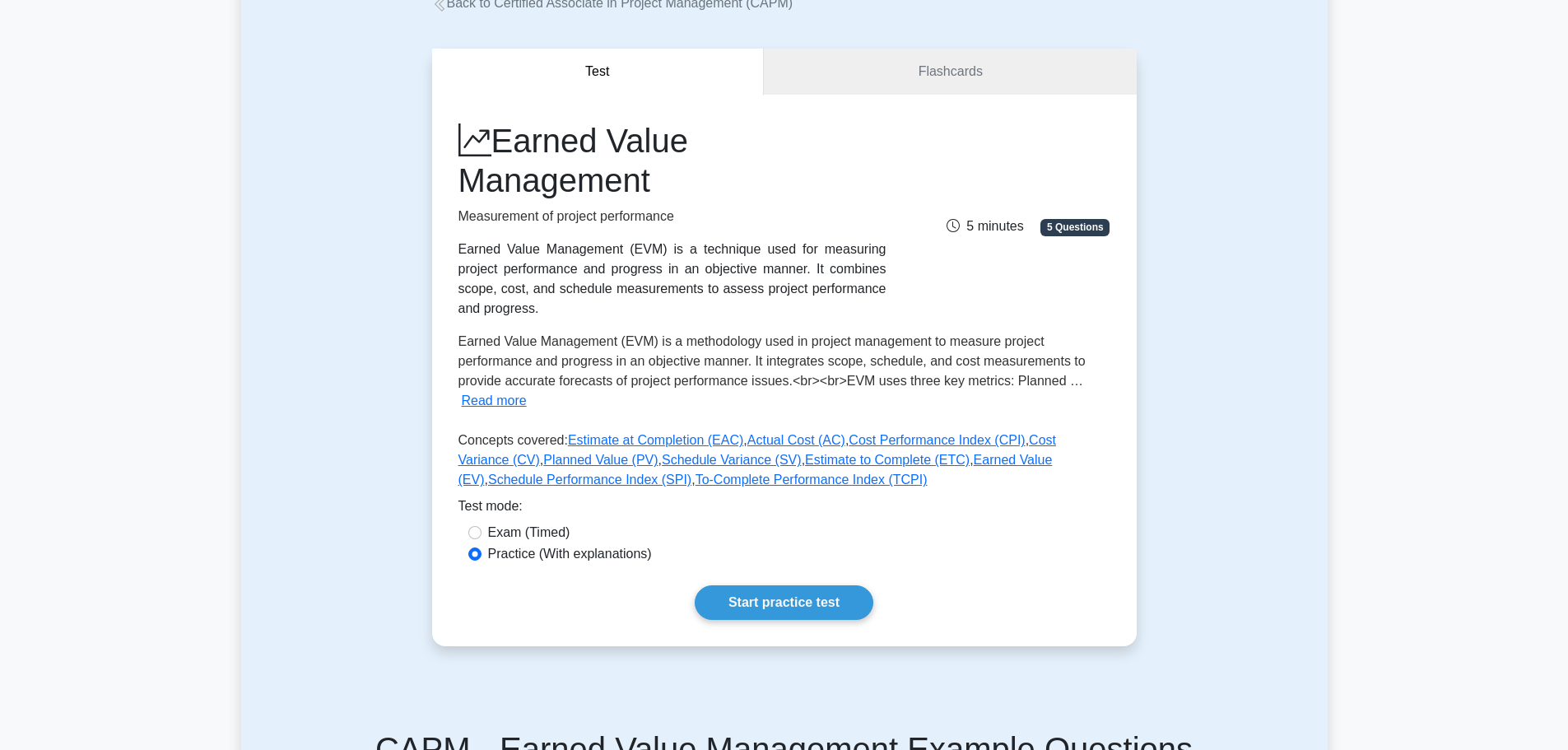
scroll to position [82, 0]
